Goal: Transaction & Acquisition: Download file/media

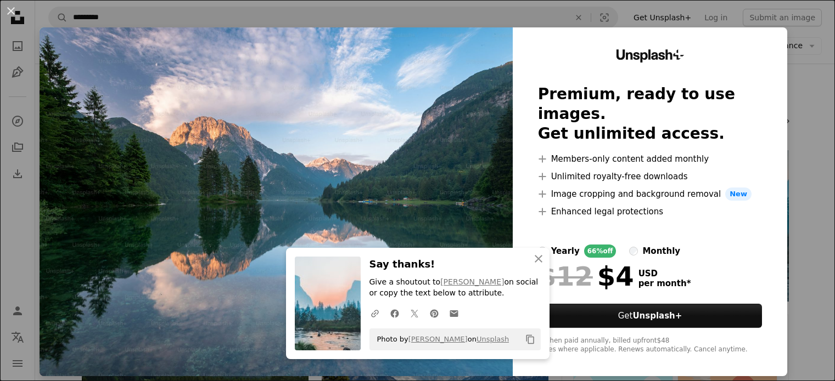
scroll to position [457, 0]
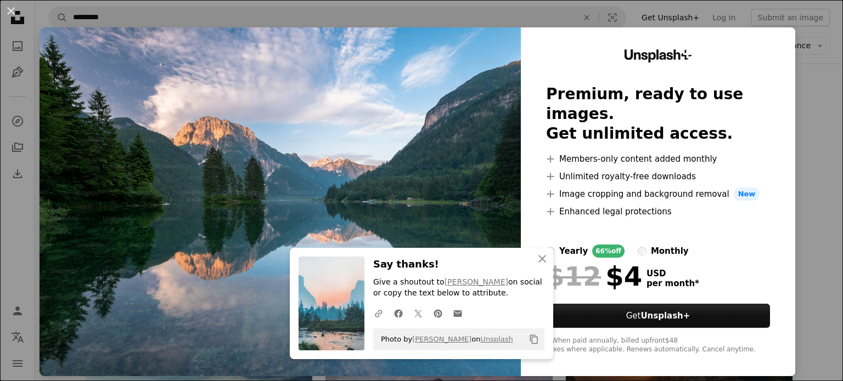
click at [801, 62] on div "An X shape An X shape Close Say thanks! Give a shoutout to [PERSON_NAME] on soc…" at bounding box center [421, 190] width 843 height 381
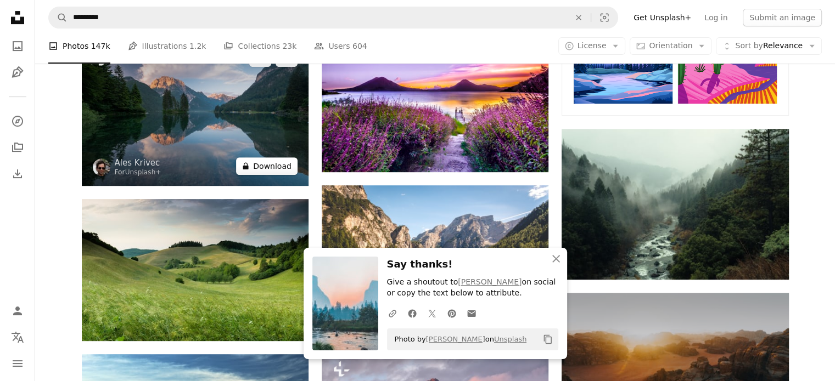
click at [261, 164] on button "A lock Download" at bounding box center [266, 166] width 61 height 18
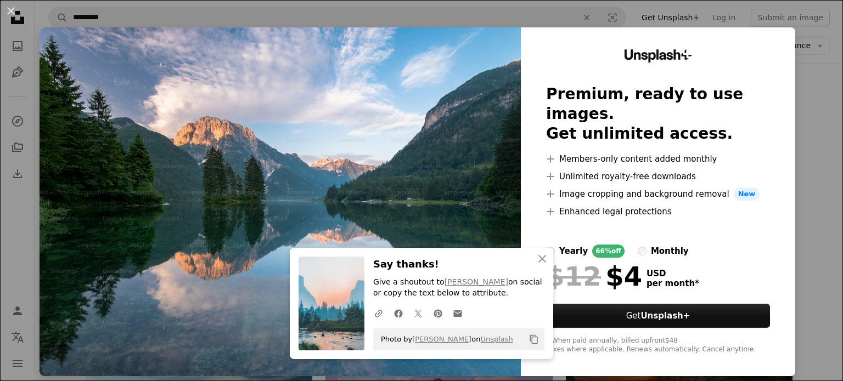
click at [793, 125] on div "An X shape An X shape Close Say thanks! Give a shoutout to [PERSON_NAME] on soc…" at bounding box center [421, 190] width 843 height 381
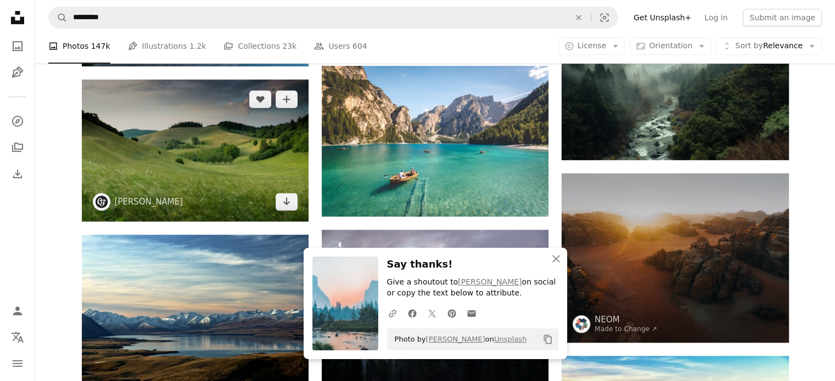
scroll to position [579, 0]
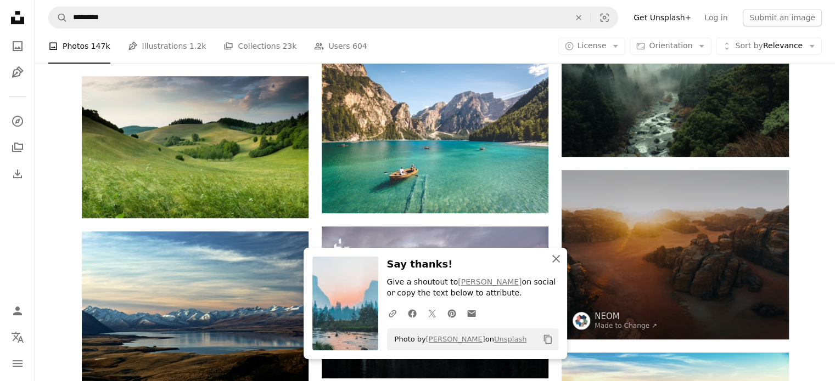
click at [560, 260] on icon "An X shape" at bounding box center [555, 258] width 13 height 13
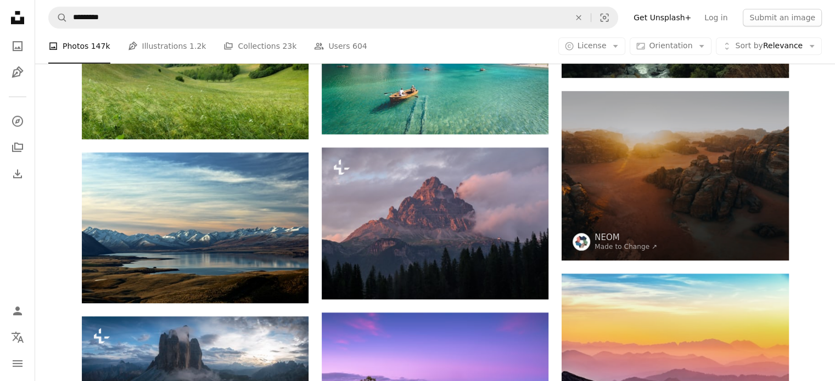
scroll to position [683, 0]
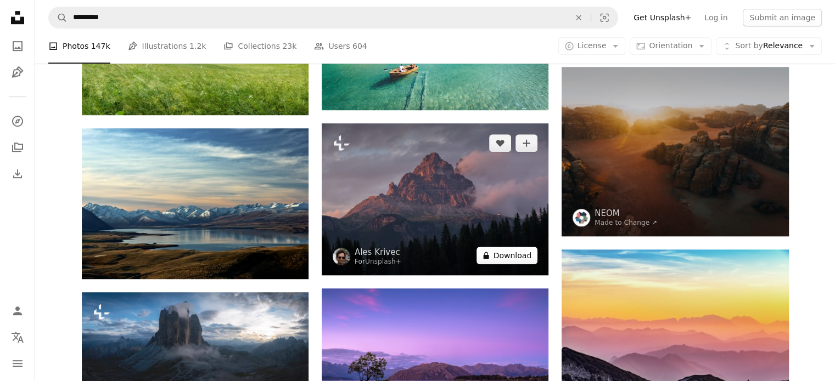
click at [527, 254] on button "A lock Download" at bounding box center [506, 256] width 61 height 18
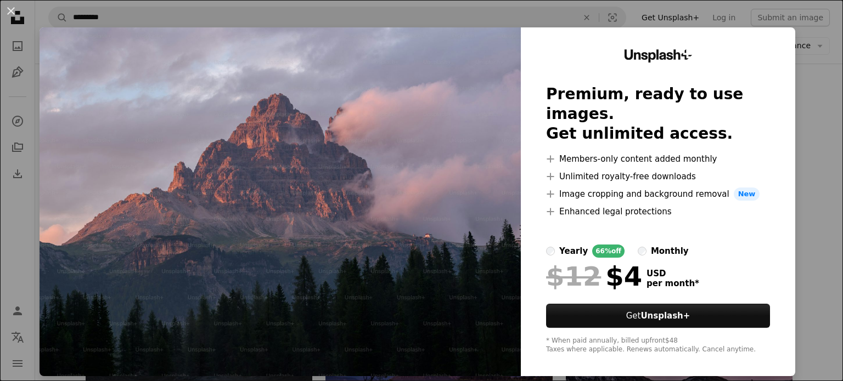
click at [788, 127] on div "An X shape Unsplash+ Premium, ready to use images. Get unlimited access. A plus…" at bounding box center [421, 190] width 843 height 381
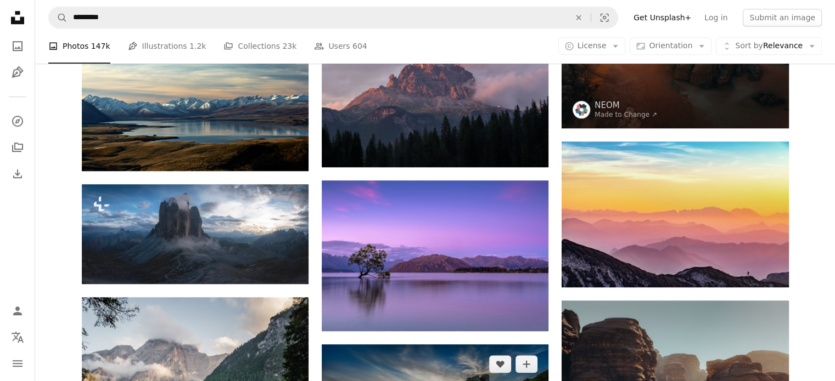
scroll to position [791, 0]
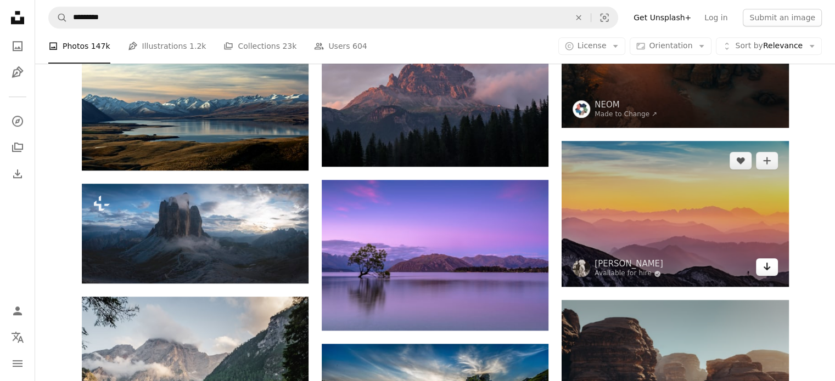
click at [772, 267] on link "Arrow pointing down" at bounding box center [767, 267] width 22 height 18
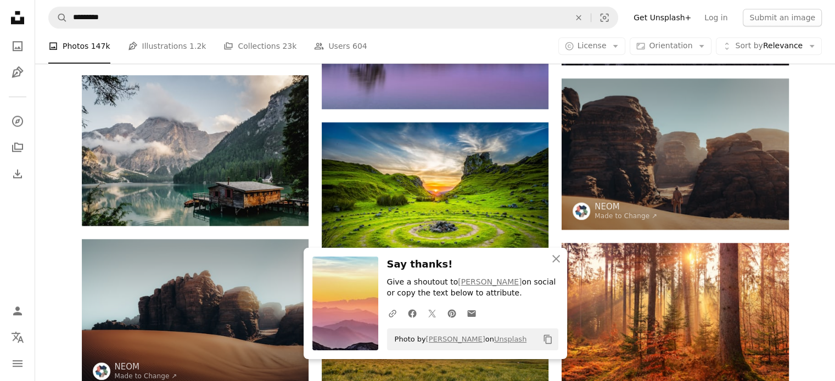
scroll to position [1015, 0]
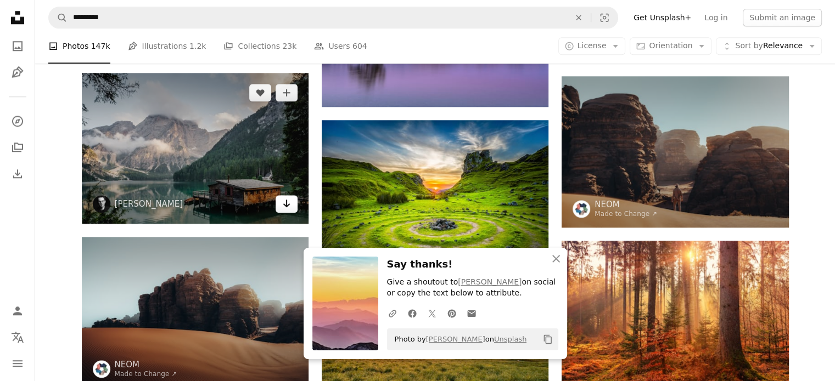
click at [283, 208] on icon "Arrow pointing down" at bounding box center [286, 203] width 9 height 13
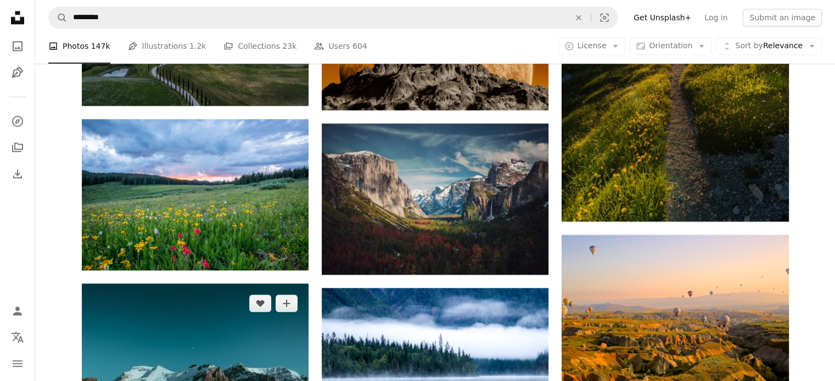
scroll to position [1480, 0]
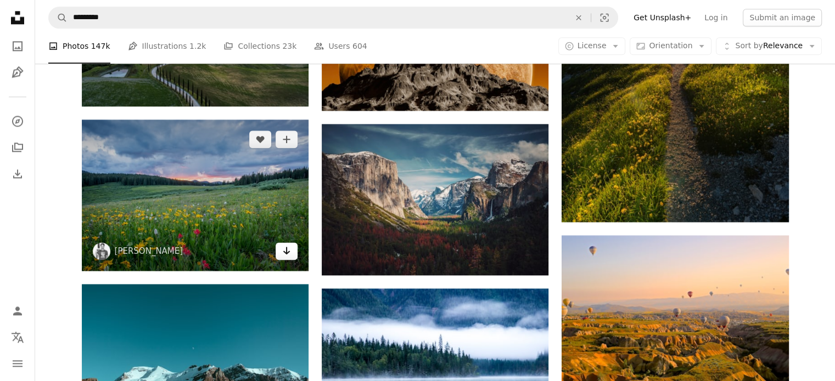
click at [291, 258] on link "Arrow pointing down" at bounding box center [286, 252] width 22 height 18
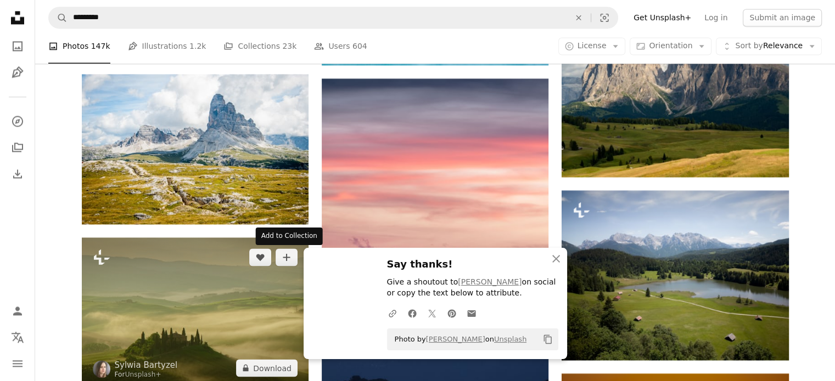
scroll to position [1797, 0]
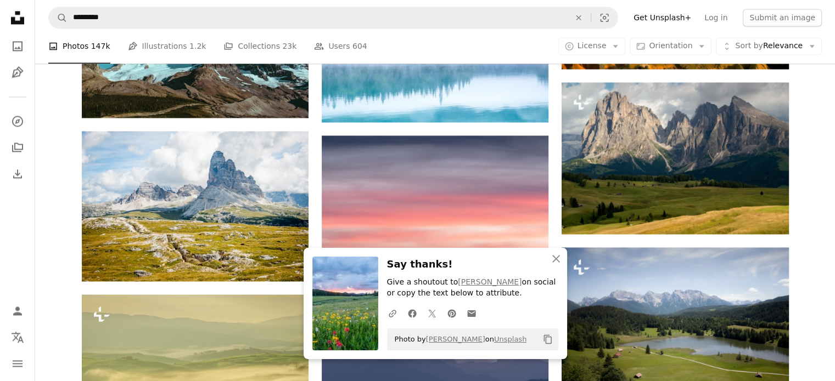
click at [790, 243] on div "Promoted A heart A plus sign NEOM Made to Change ↗ Arrow pointing down Plus sig…" at bounding box center [435, 141] width 733 height 3577
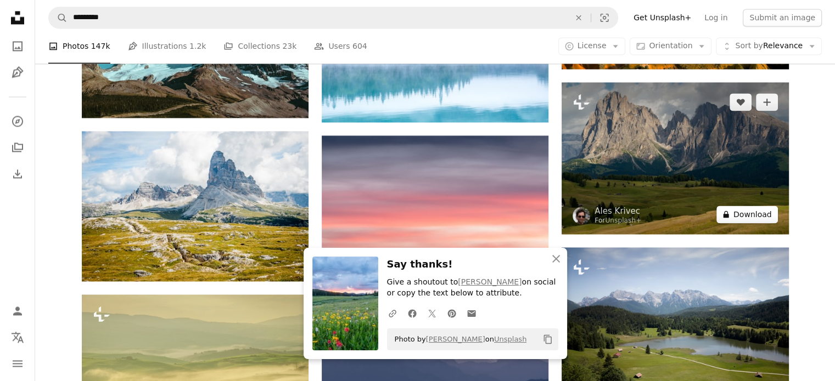
click at [745, 209] on button "A lock Download" at bounding box center [746, 215] width 61 height 18
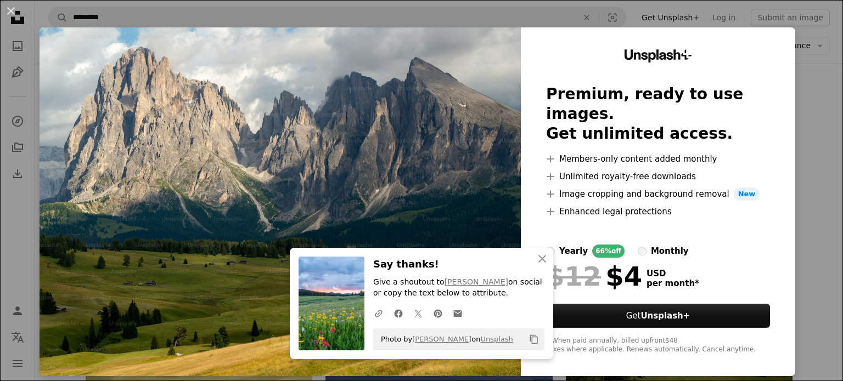
click at [822, 92] on div "An X shape An X shape Close Say thanks! Give a shoutout to [PERSON_NAME] on soc…" at bounding box center [421, 190] width 843 height 381
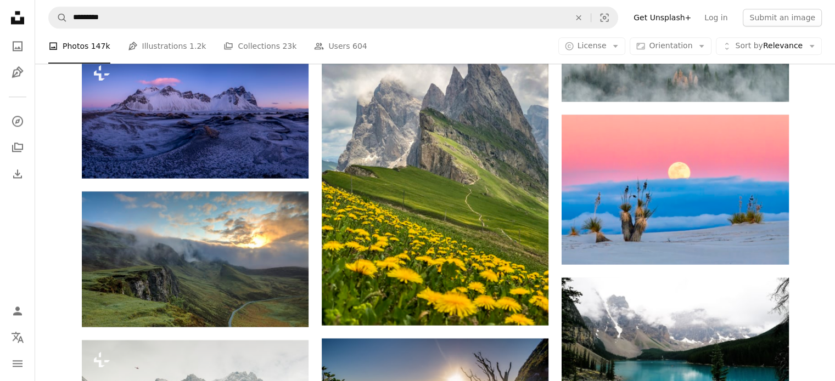
scroll to position [5662, 0]
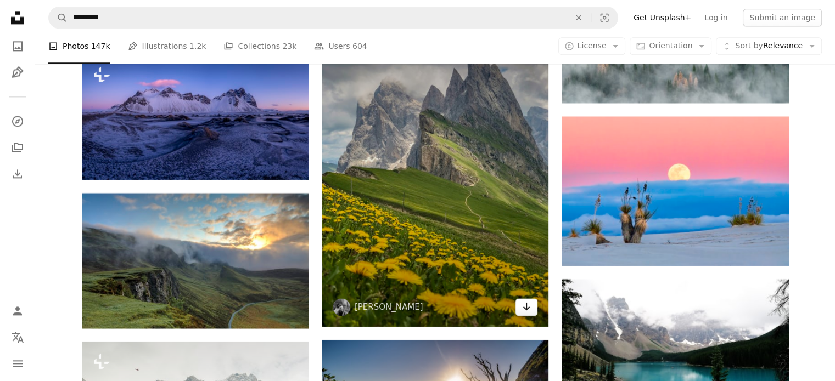
click at [530, 310] on icon "Arrow pointing down" at bounding box center [526, 306] width 9 height 13
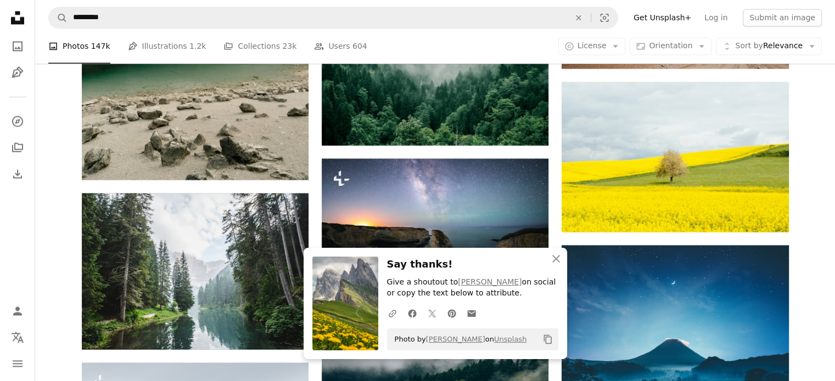
scroll to position [6188, 0]
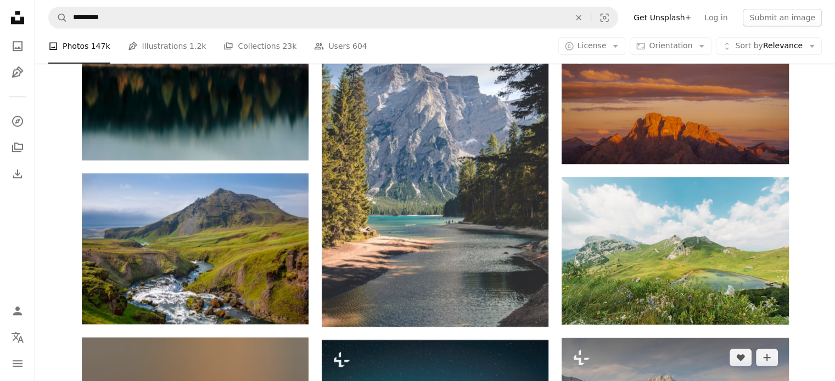
scroll to position [9333, 0]
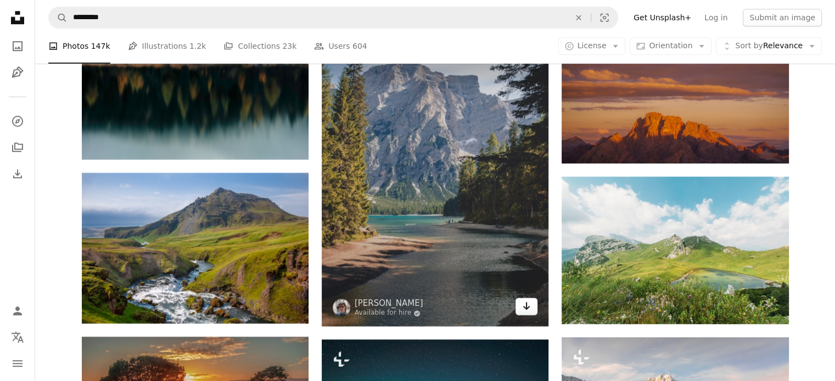
click at [527, 313] on link "Arrow pointing down" at bounding box center [526, 307] width 22 height 18
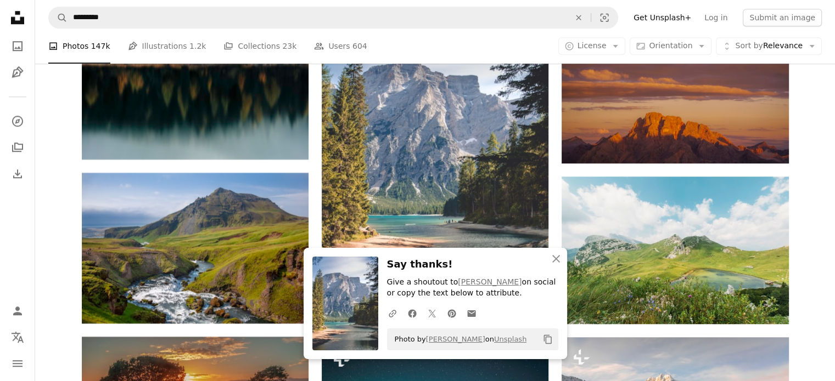
click at [527, 313] on div "A URL sharing icon (chains) Facebook icon X (formerly Twitter) icon Pinterest i…" at bounding box center [470, 313] width 176 height 22
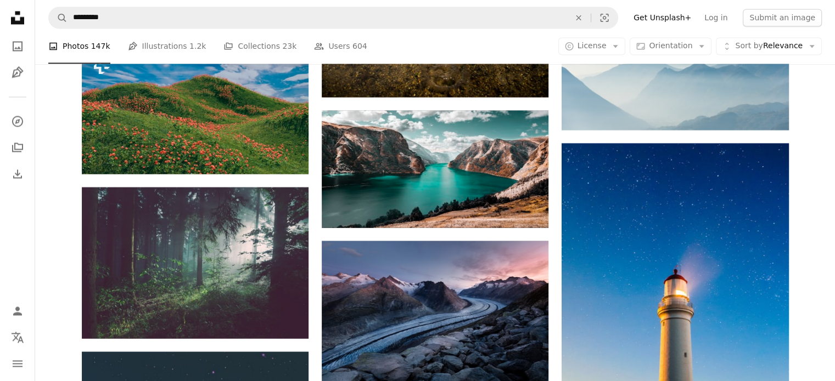
scroll to position [10429, 0]
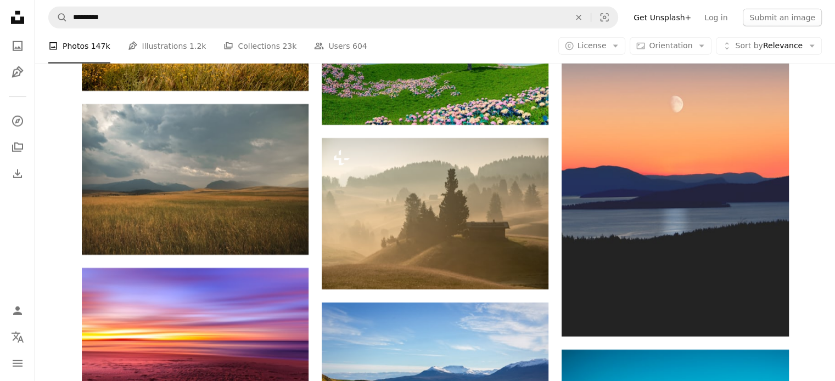
scroll to position [0, 0]
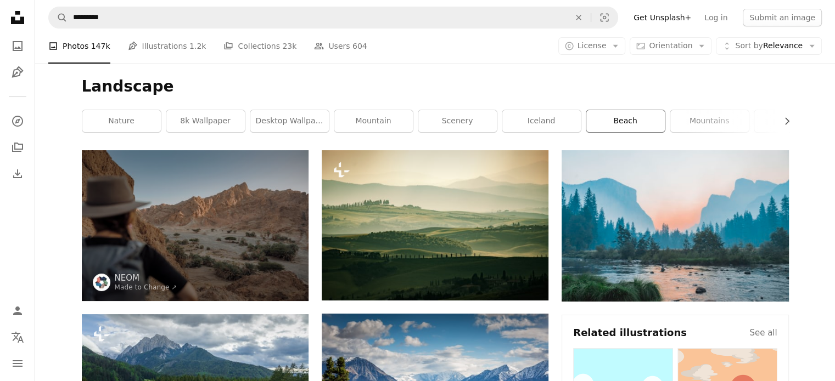
click at [659, 122] on link "beach" at bounding box center [625, 121] width 78 height 22
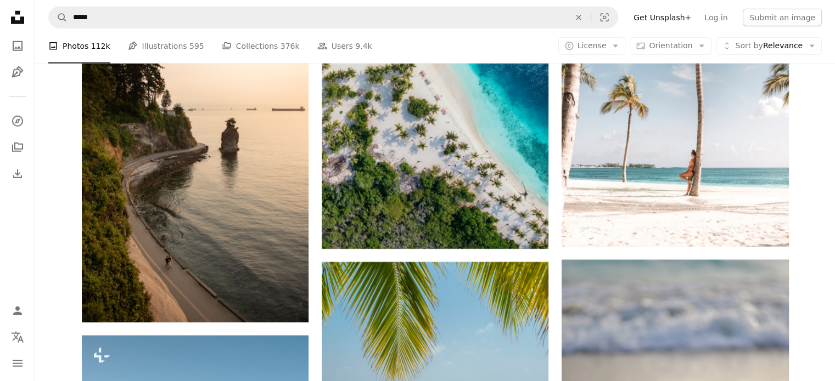
scroll to position [7173, 0]
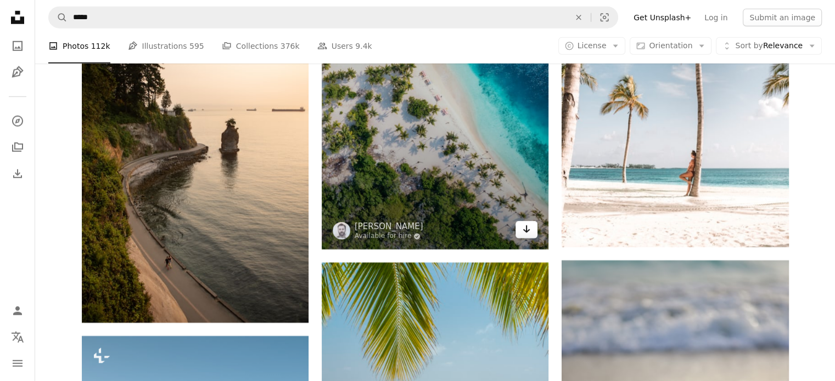
click at [526, 226] on icon "Download" at bounding box center [526, 230] width 7 height 8
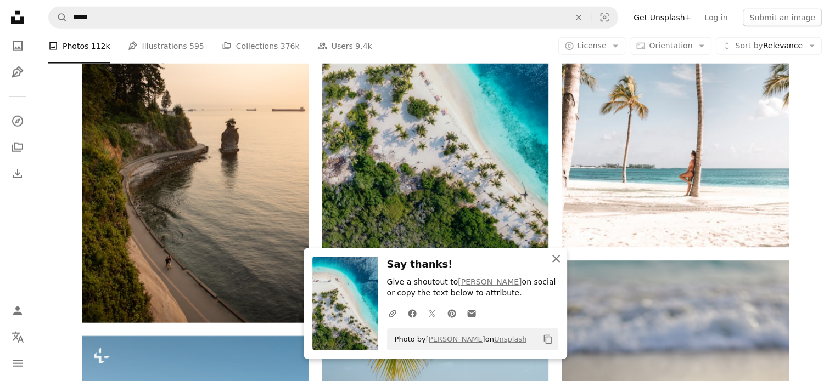
click at [555, 260] on icon "button" at bounding box center [556, 259] width 8 height 8
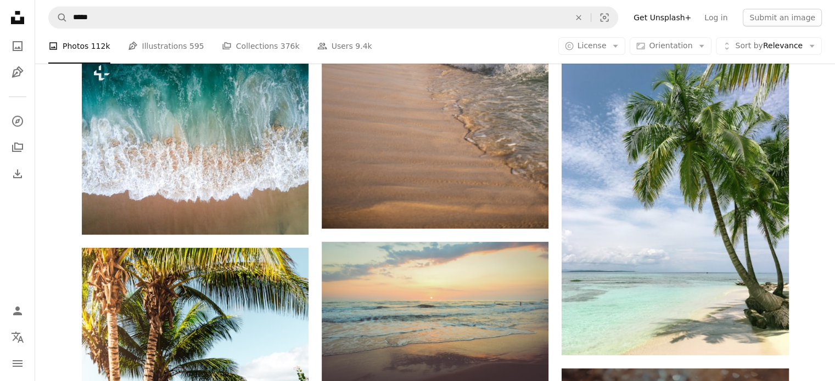
scroll to position [0, 0]
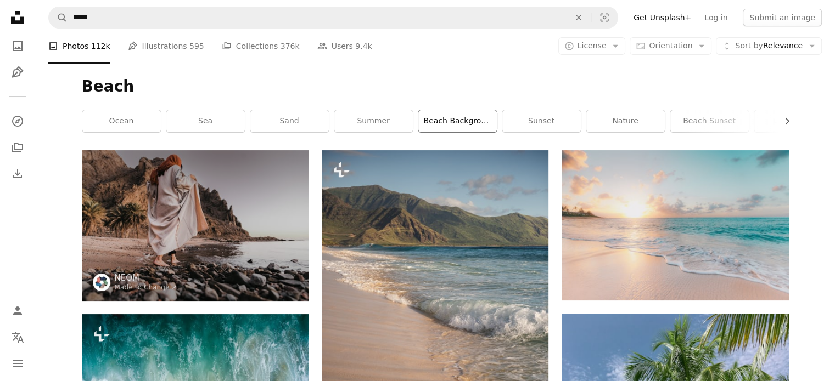
click at [450, 127] on link "beach background" at bounding box center [457, 121] width 78 height 22
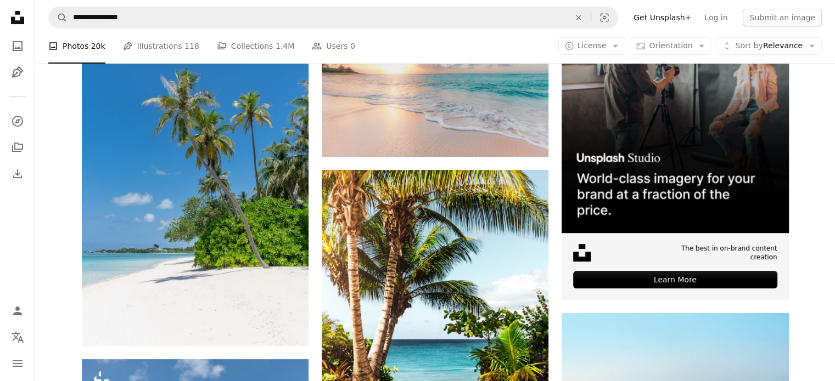
scroll to position [267, 0]
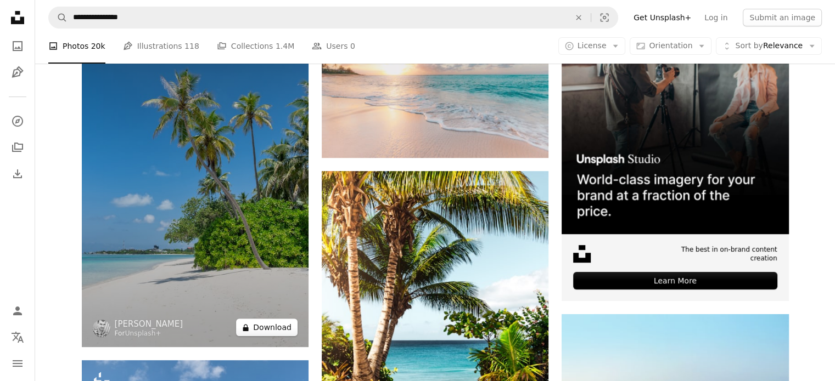
click at [276, 329] on button "A lock Download" at bounding box center [266, 328] width 61 height 18
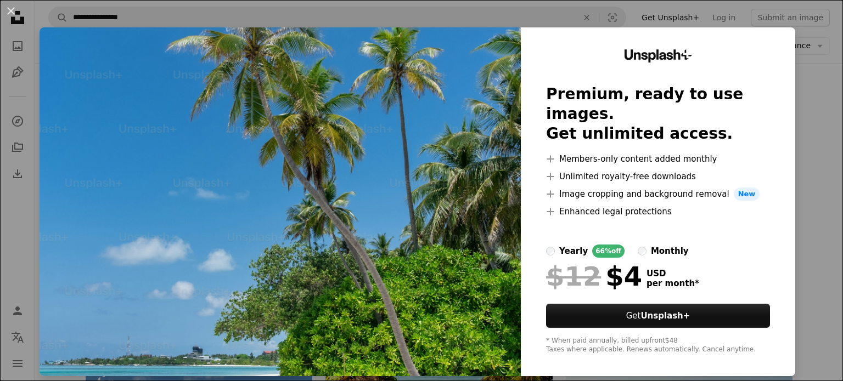
click at [808, 66] on div "An X shape Unsplash+ Premium, ready to use images. Get unlimited access. A plus…" at bounding box center [421, 190] width 843 height 381
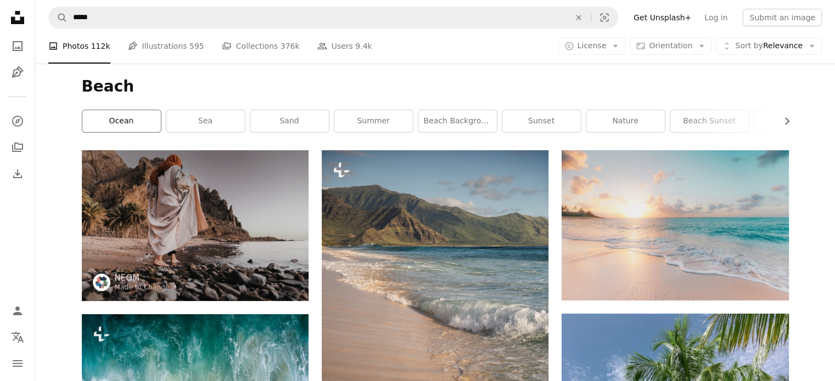
click at [122, 121] on link "ocean" at bounding box center [121, 121] width 78 height 22
click at [194, 119] on link "sea" at bounding box center [205, 121] width 78 height 22
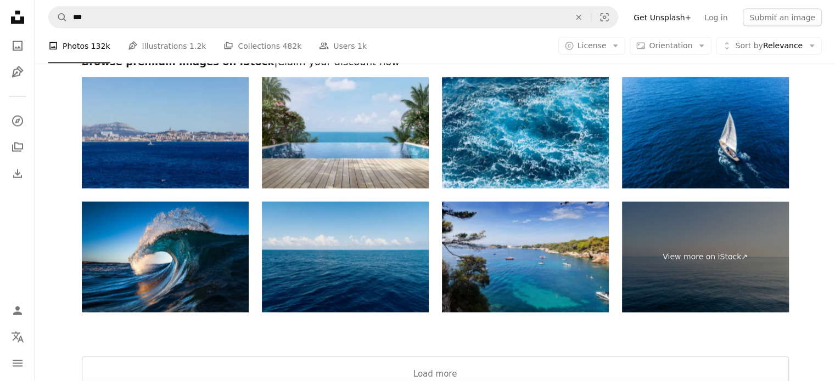
scroll to position [2171, 0]
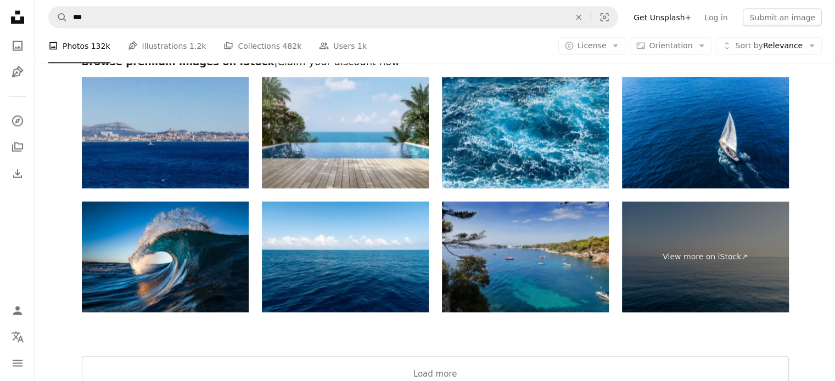
click at [505, 288] on img at bounding box center [525, 257] width 167 height 111
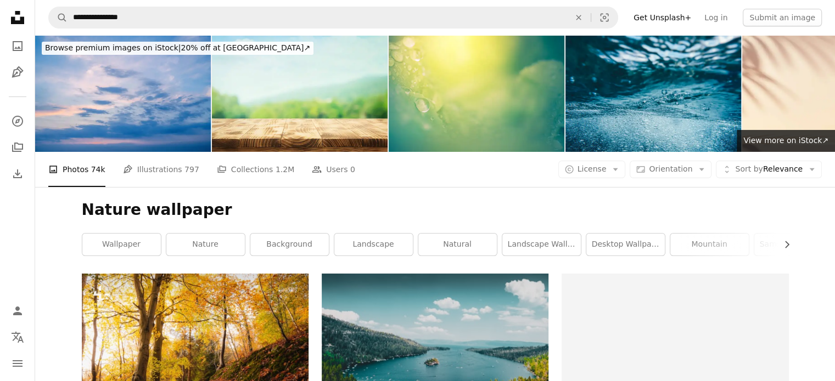
scroll to position [99, 0]
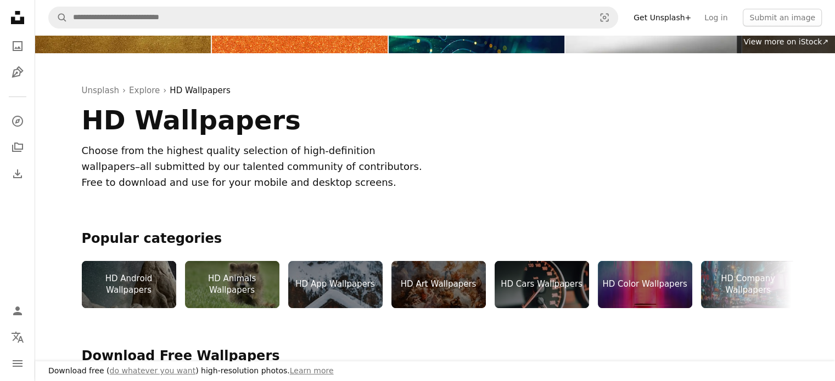
scroll to position [149, 0]
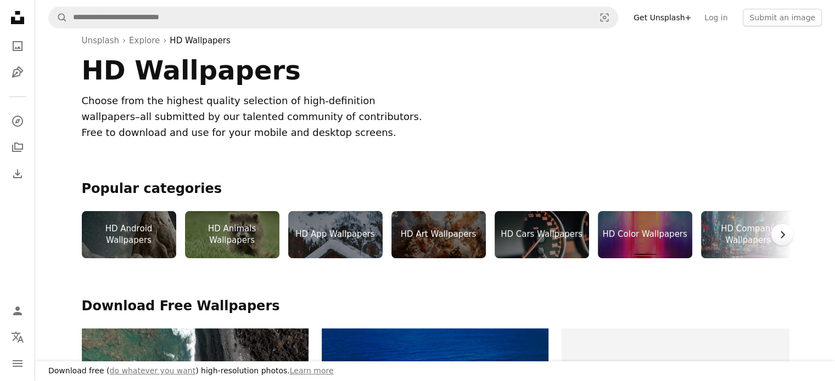
click at [784, 233] on icon "Chevron right" at bounding box center [782, 234] width 11 height 11
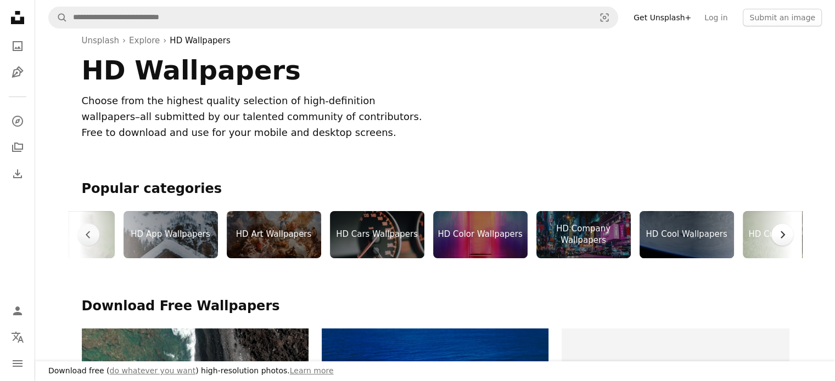
click at [784, 233] on icon "Chevron right" at bounding box center [782, 234] width 11 height 11
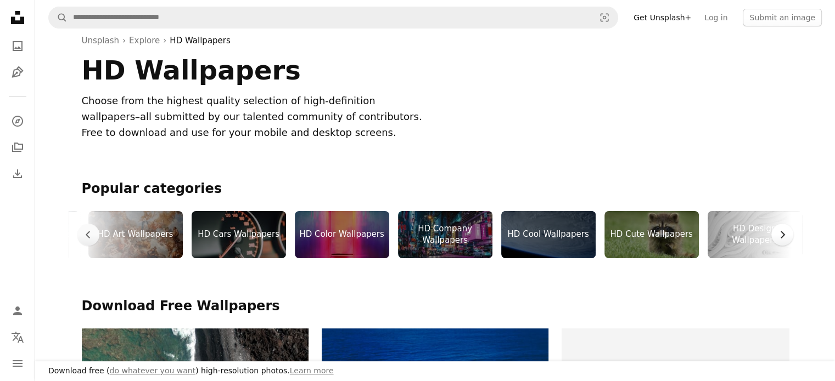
click at [784, 233] on icon "Chevron right" at bounding box center [782, 234] width 11 height 11
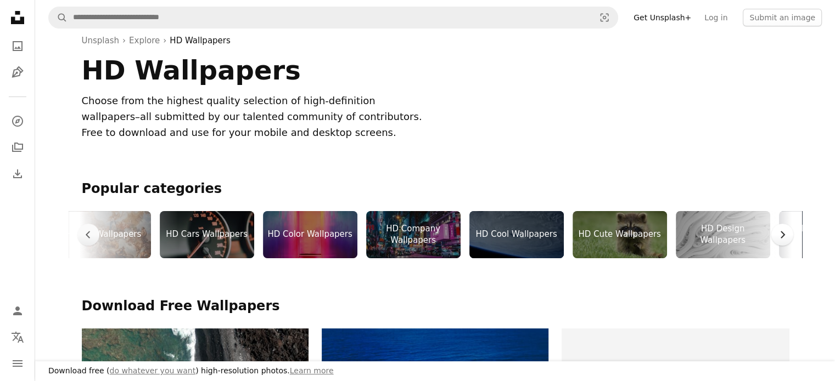
scroll to position [0, 468]
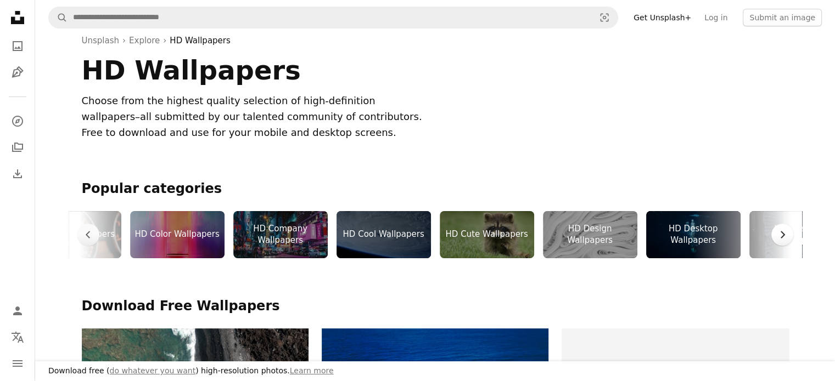
click at [784, 233] on icon "Chevron right" at bounding box center [782, 234] width 11 height 11
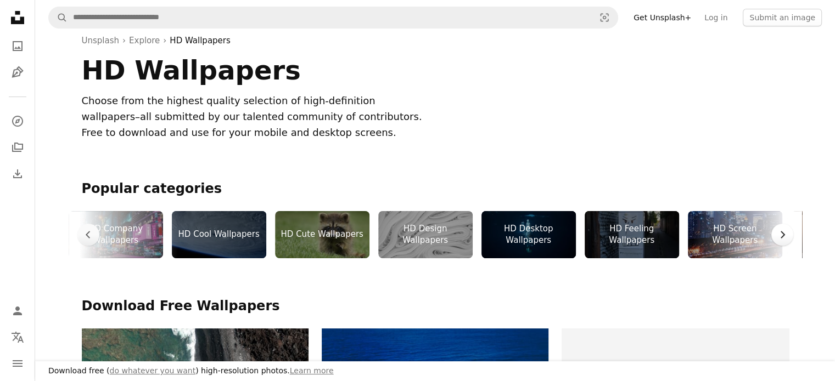
click at [784, 233] on icon "Chevron right" at bounding box center [782, 234] width 11 height 11
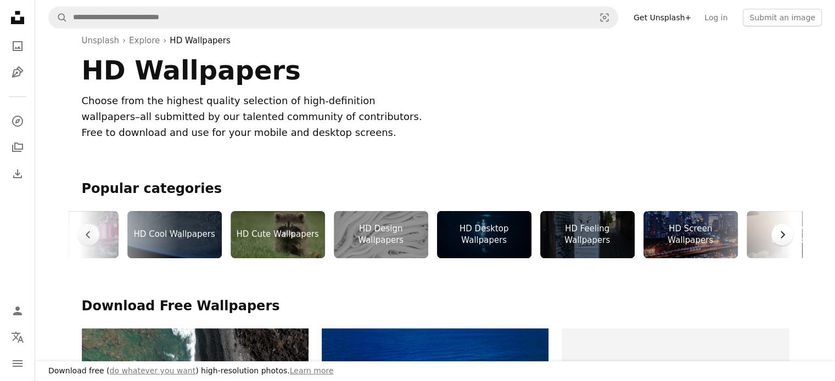
click at [784, 233] on icon "Chevron right" at bounding box center [782, 234] width 11 height 11
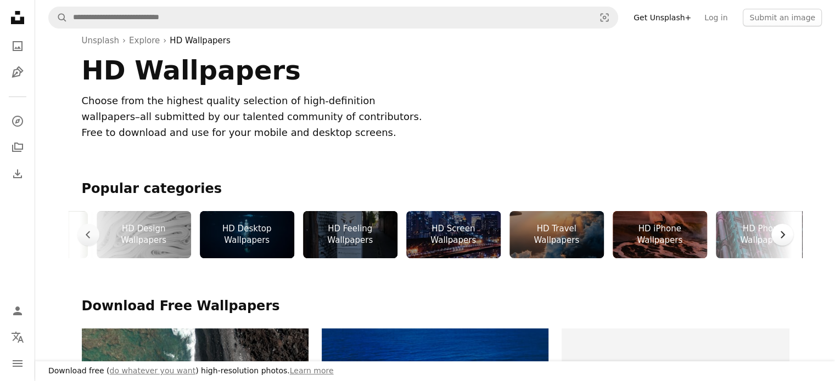
click at [784, 233] on icon "Chevron right" at bounding box center [782, 234] width 11 height 11
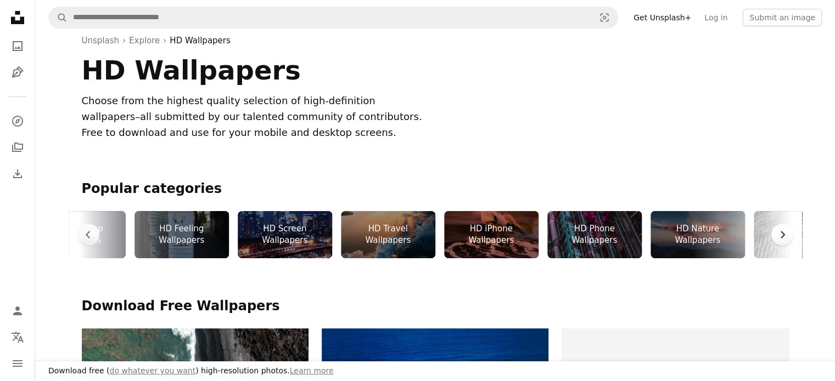
click at [784, 233] on icon "Chevron right" at bounding box center [782, 234] width 11 height 11
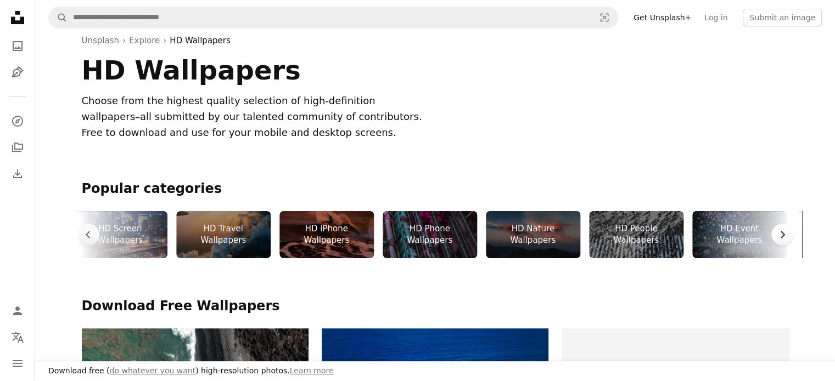
click at [784, 233] on icon "Chevron right" at bounding box center [782, 234] width 11 height 11
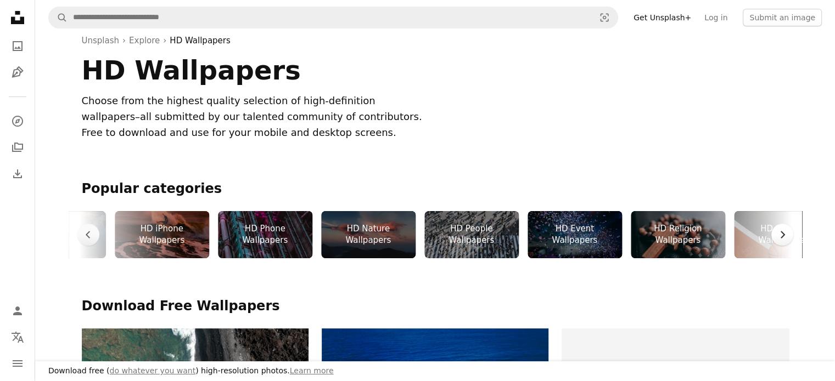
click at [784, 233] on icon "Chevron right" at bounding box center [782, 234] width 11 height 11
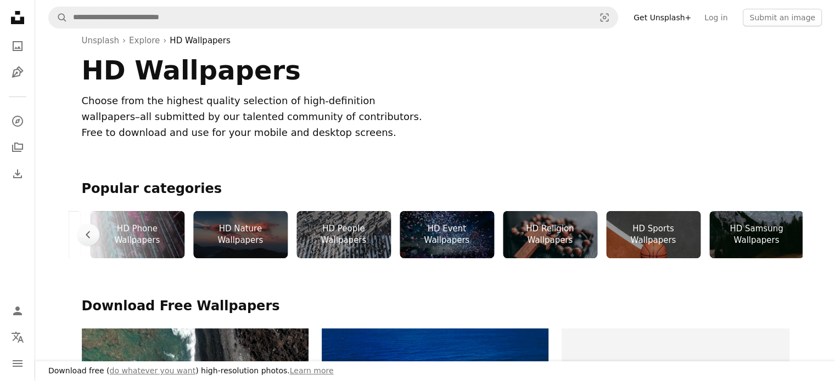
scroll to position [0, 1554]
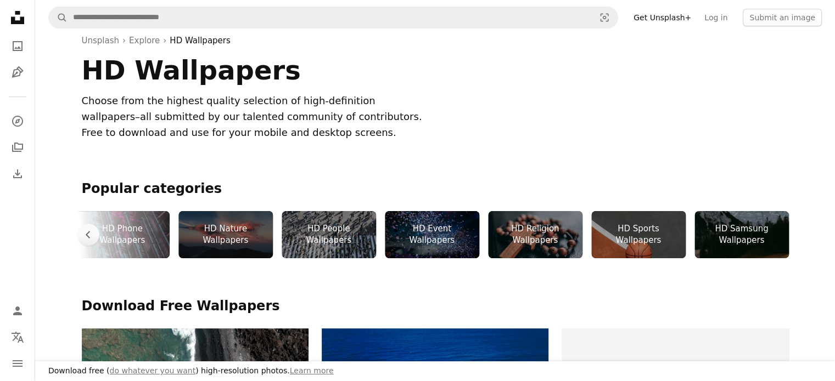
click at [784, 233] on div "HD Samsung Wallpapers" at bounding box center [741, 234] width 94 height 47
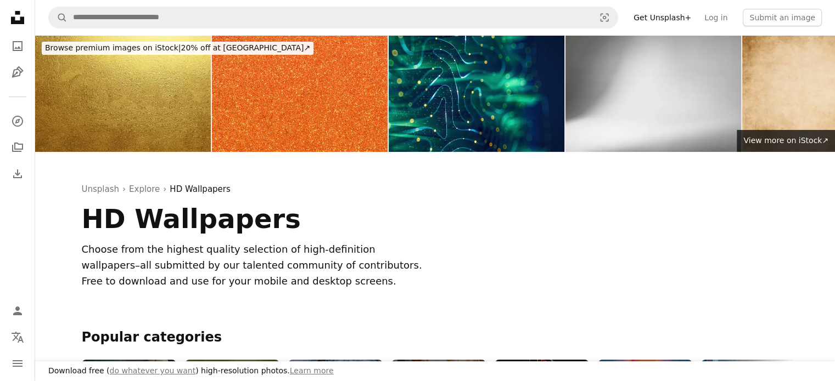
scroll to position [149, 0]
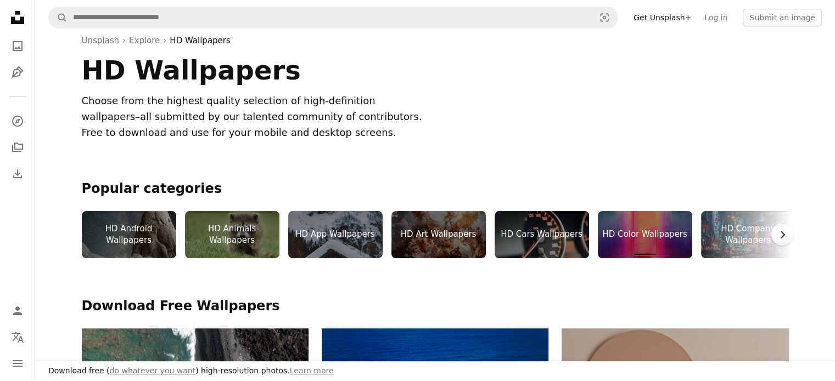
click at [779, 234] on icon "Chevron right" at bounding box center [782, 234] width 11 height 11
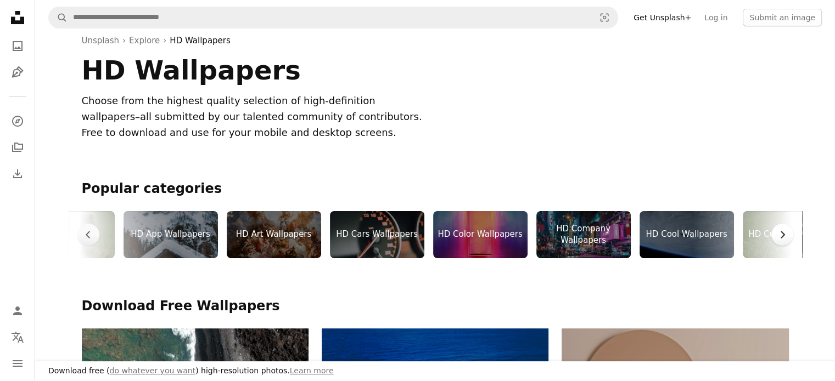
click at [779, 234] on icon "Chevron right" at bounding box center [782, 234] width 11 height 11
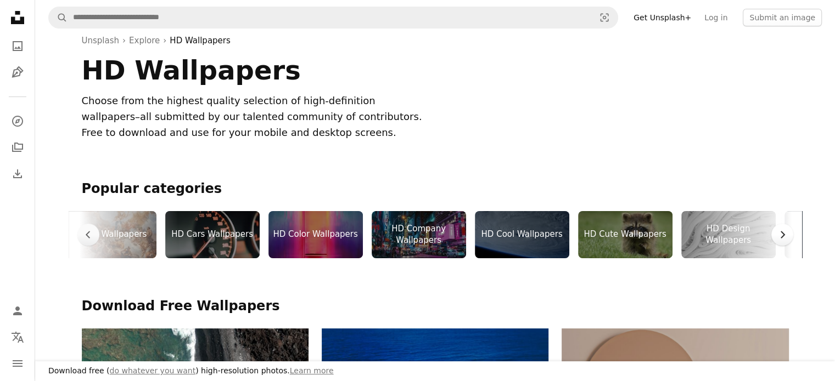
click at [779, 234] on icon "Chevron right" at bounding box center [782, 234] width 11 height 11
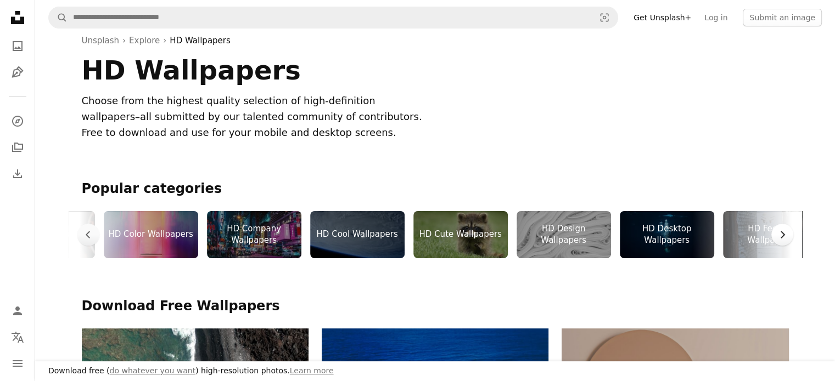
click at [779, 234] on icon "Chevron right" at bounding box center [782, 234] width 11 height 11
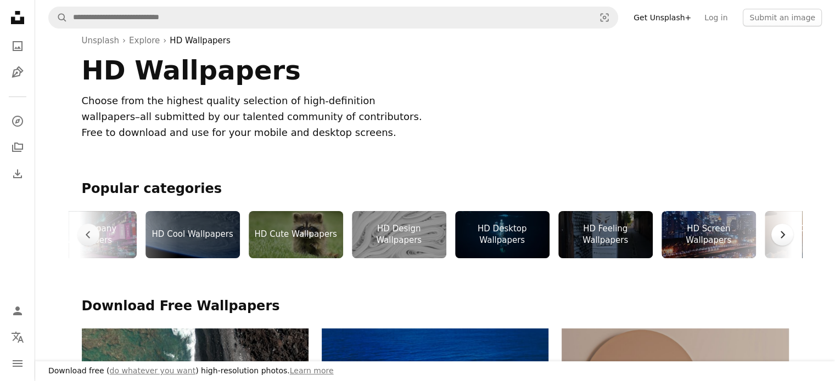
click at [779, 234] on icon "Chevron right" at bounding box center [782, 234] width 11 height 11
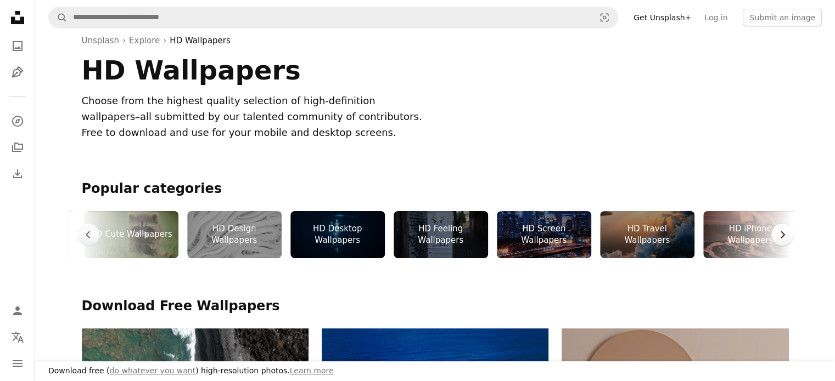
click at [779, 234] on icon "Chevron right" at bounding box center [782, 234] width 11 height 11
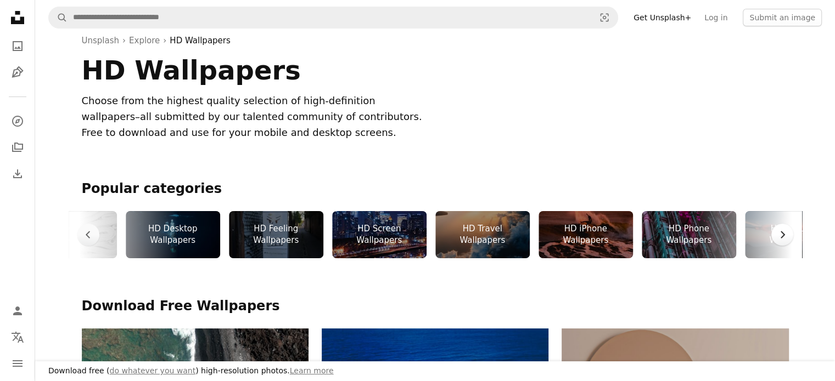
click at [779, 234] on icon "Chevron right" at bounding box center [782, 234] width 11 height 11
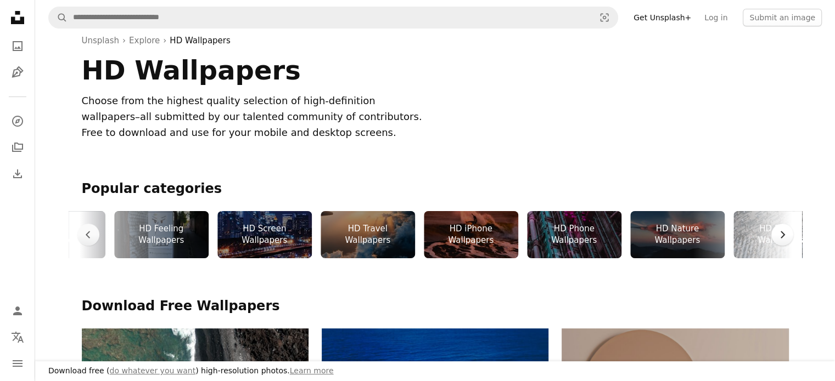
scroll to position [0, 1152]
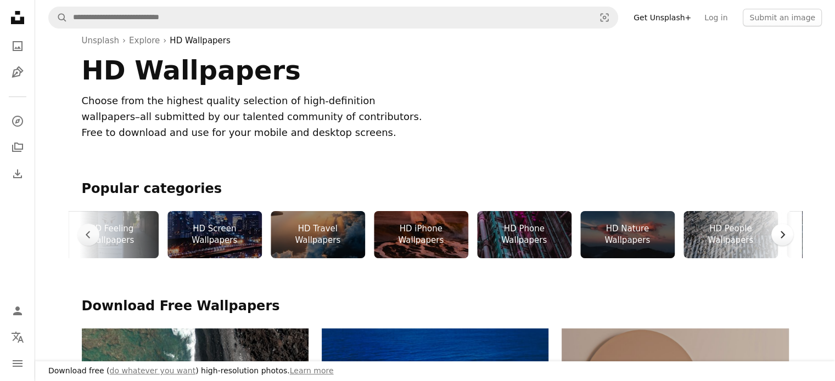
click at [779, 234] on icon "Chevron right" at bounding box center [782, 234] width 11 height 11
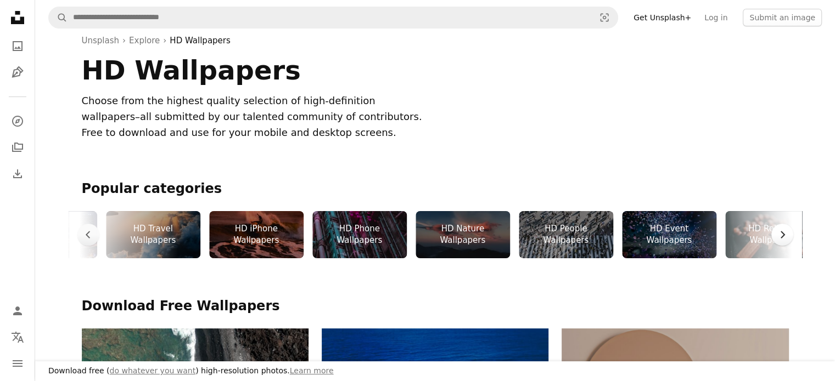
click at [779, 234] on icon "Chevron right" at bounding box center [782, 234] width 11 height 11
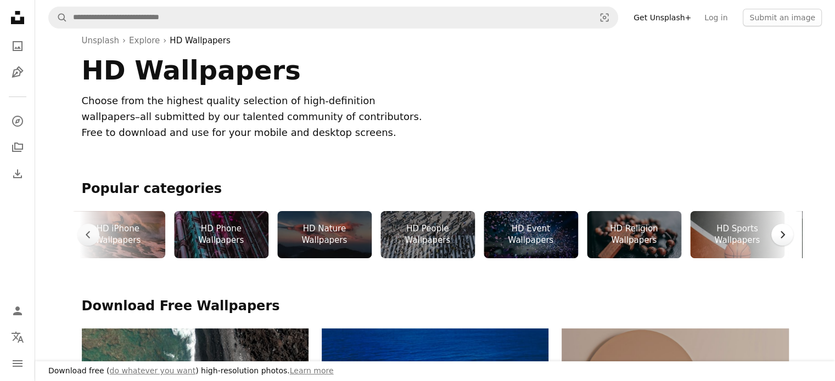
scroll to position [0, 1482]
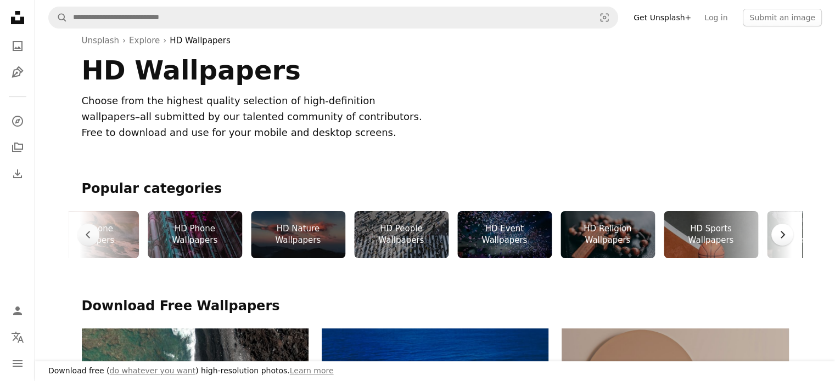
click at [779, 234] on icon "Chevron right" at bounding box center [782, 234] width 11 height 11
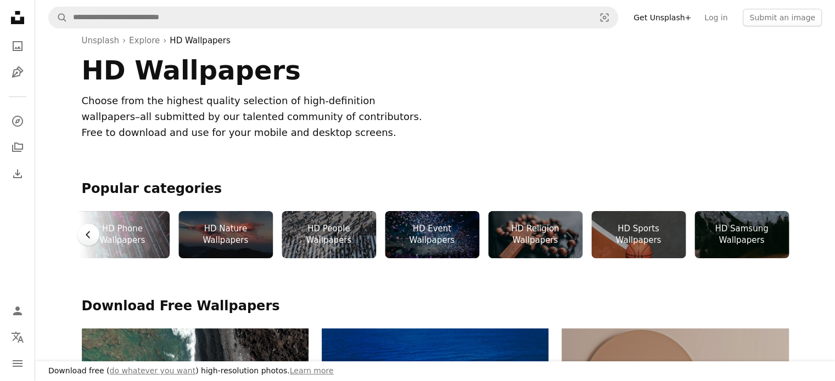
click at [89, 233] on icon "Chevron left" at bounding box center [88, 234] width 11 height 11
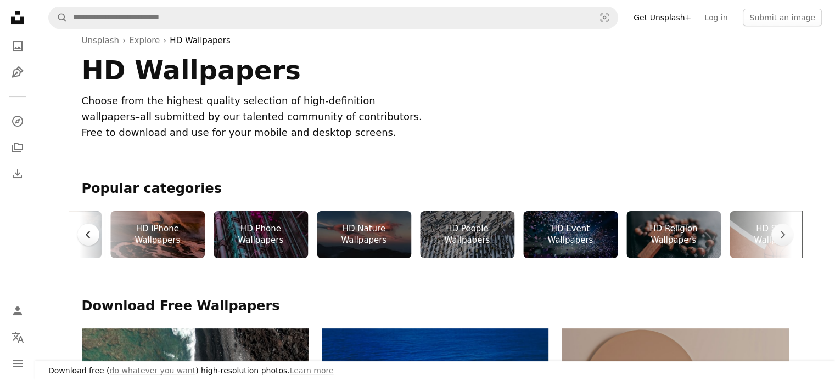
scroll to position [0, 1389]
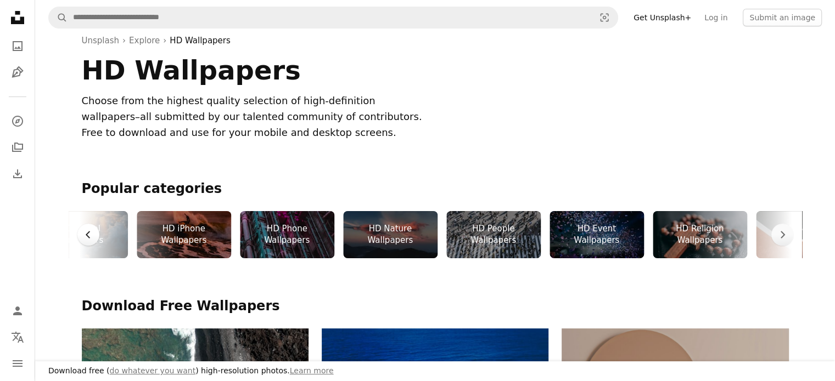
click at [89, 233] on icon "Chevron left" at bounding box center [88, 234] width 11 height 11
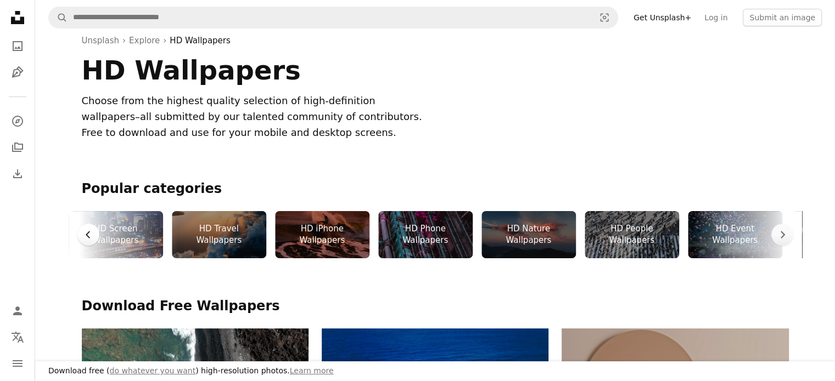
scroll to position [0, 1225]
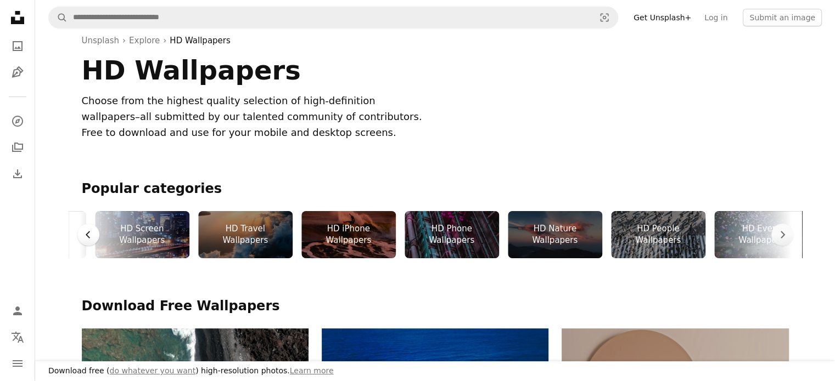
click at [89, 233] on icon "Chevron left" at bounding box center [88, 234] width 11 height 11
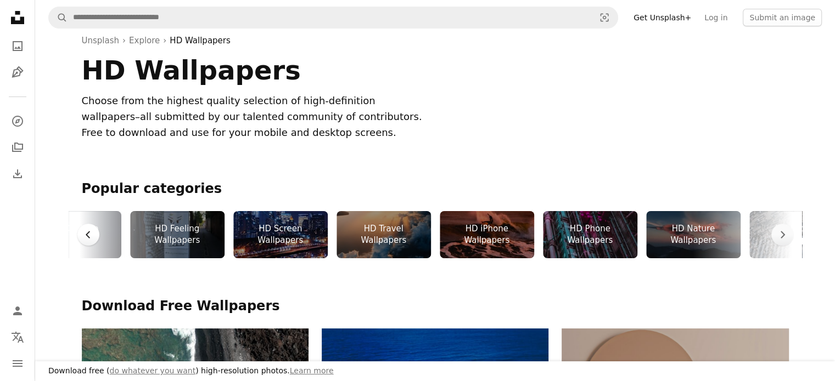
scroll to position [0, 1060]
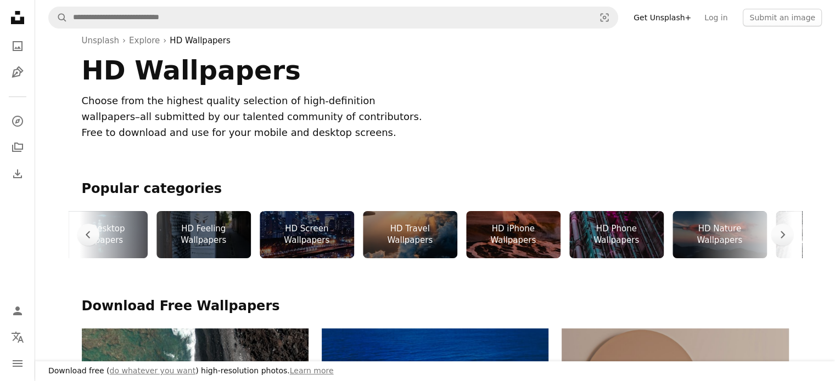
click at [310, 235] on div "HD Screen Wallpapers" at bounding box center [307, 234] width 94 height 47
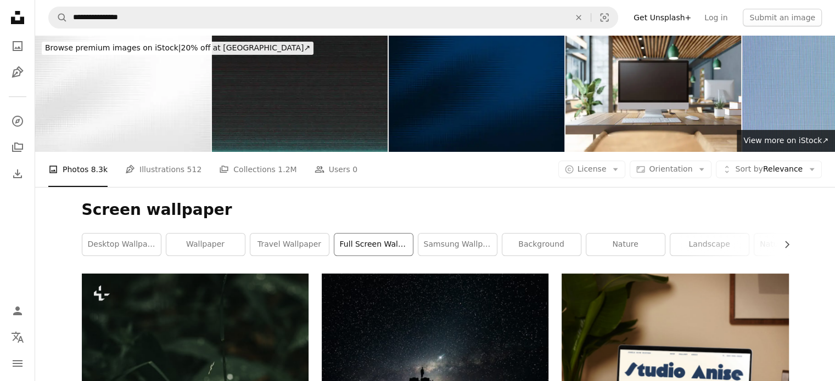
click at [380, 252] on link "full screen wallpaper" at bounding box center [373, 245] width 78 height 22
click at [140, 245] on link "desktop wallpaper" at bounding box center [121, 245] width 78 height 22
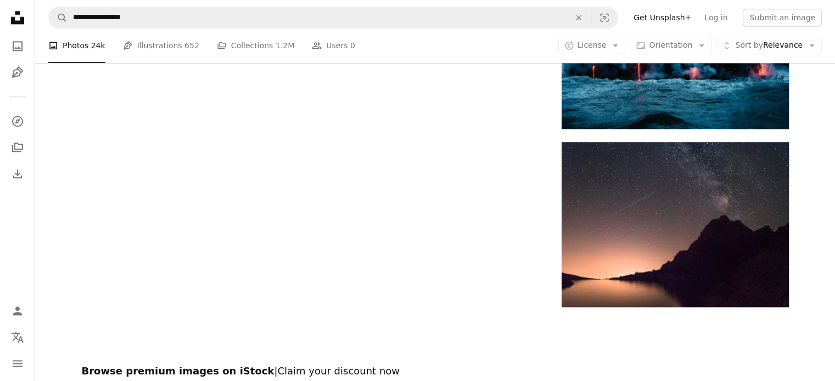
scroll to position [1398, 0]
